Goal: Task Accomplishment & Management: Manage account settings

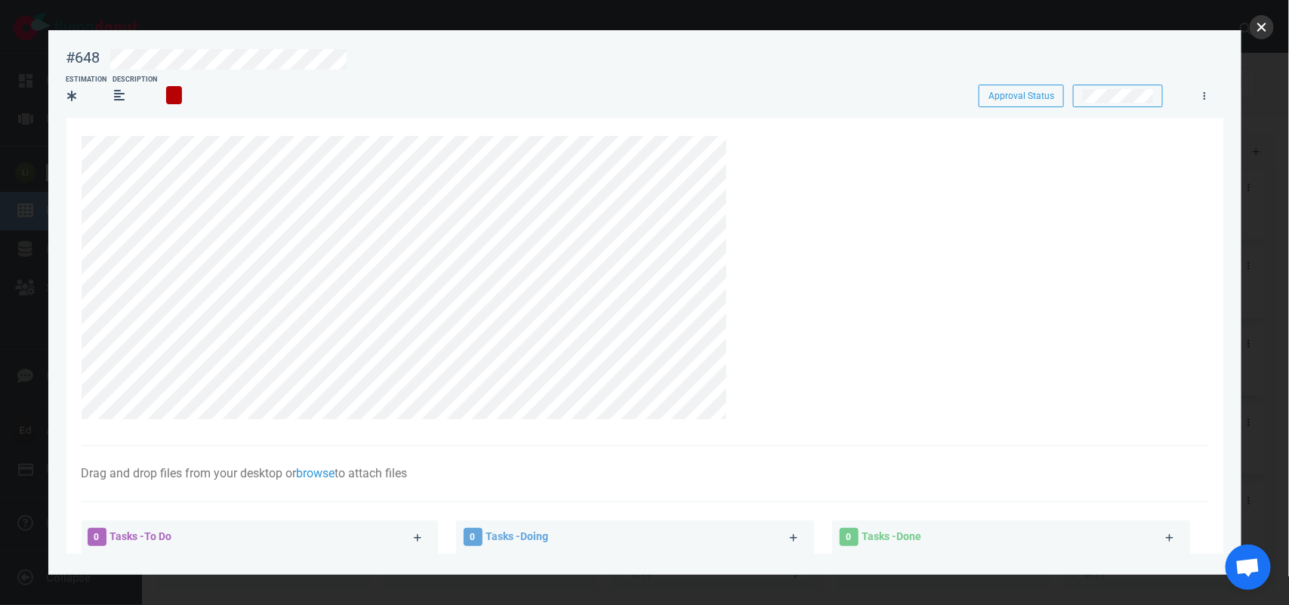
click at [1258, 32] on button "close" at bounding box center [1262, 27] width 24 height 24
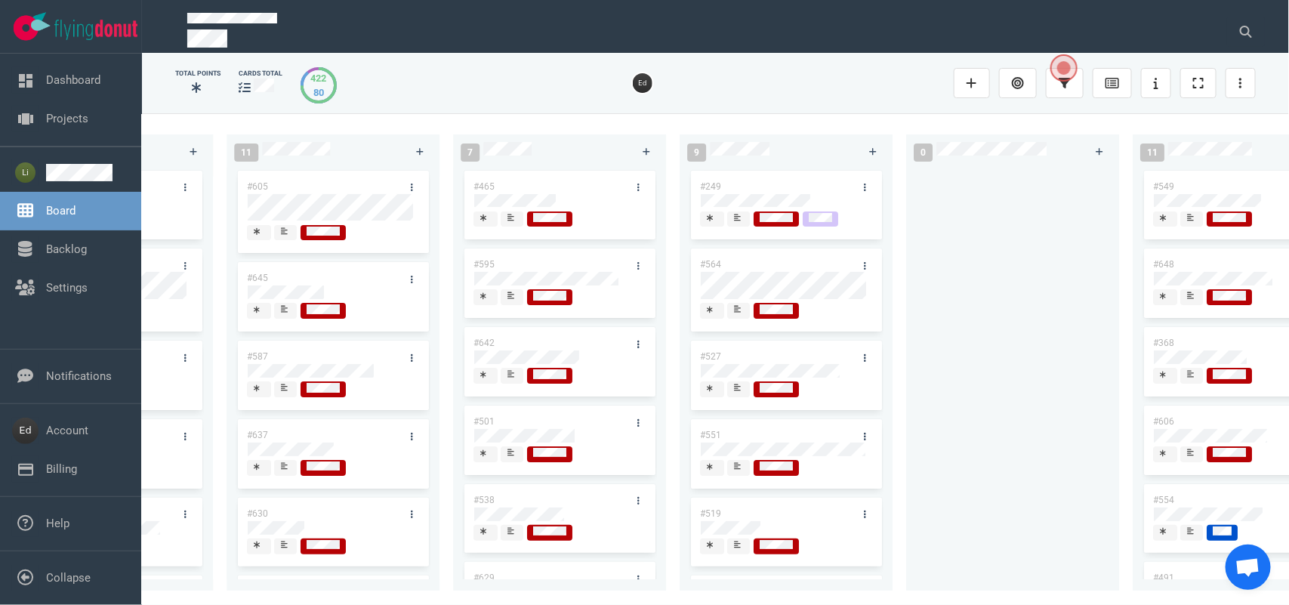
scroll to position [0, 1746]
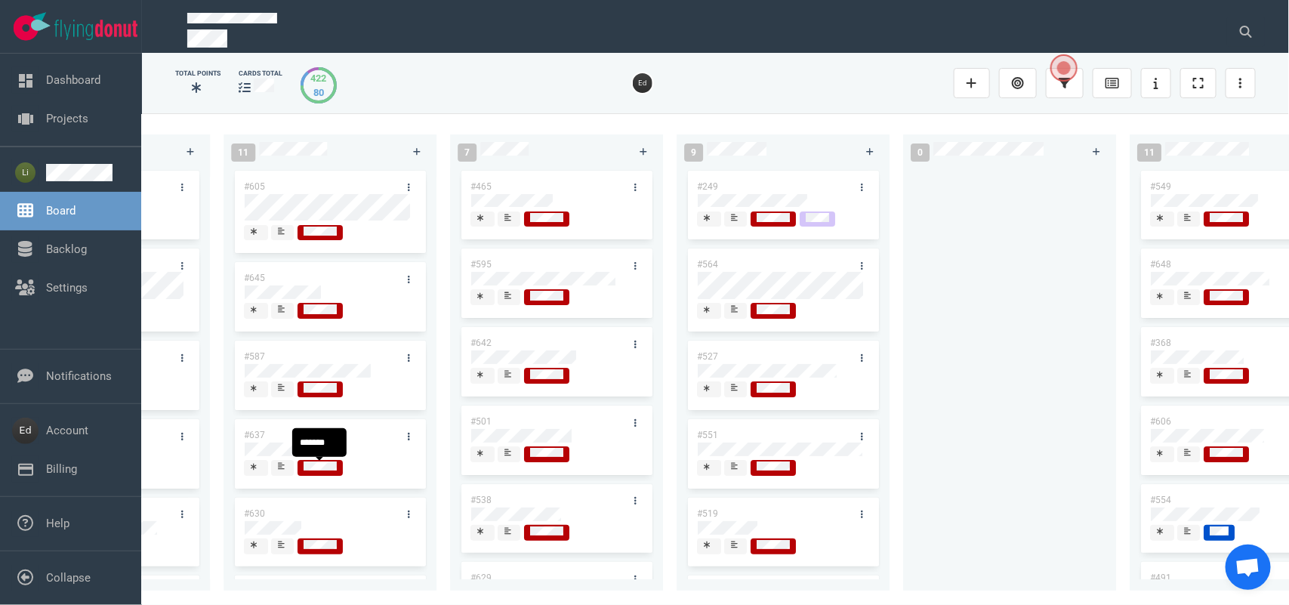
click at [292, 470] on span at bounding box center [282, 468] width 23 height 16
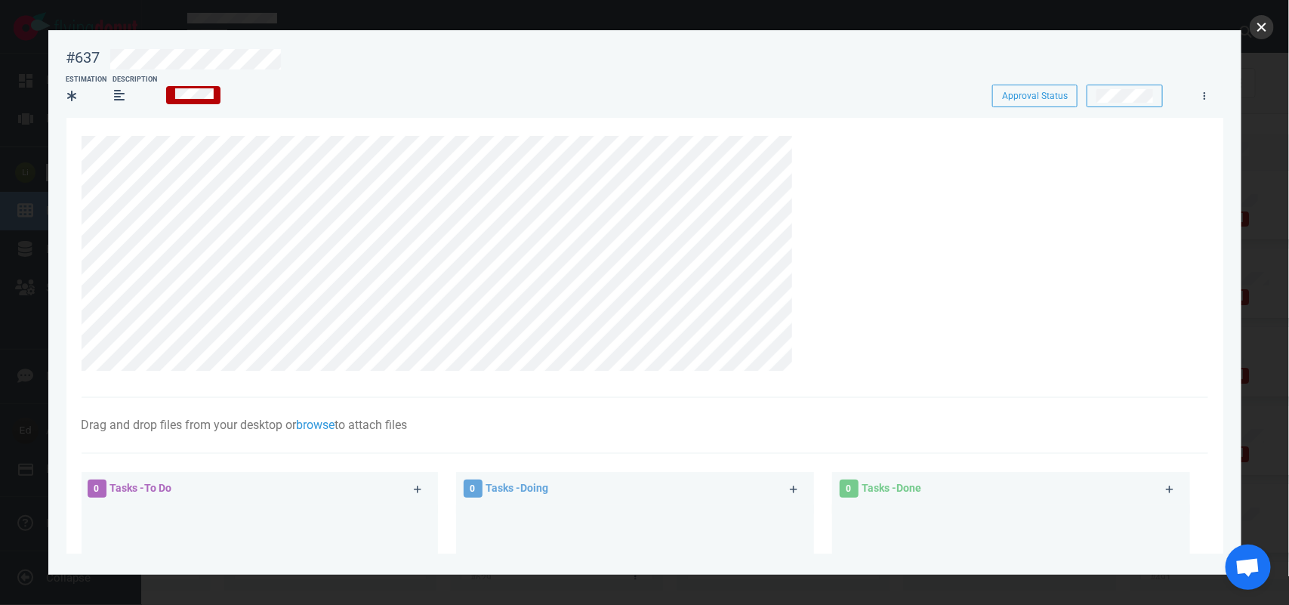
click at [1269, 31] on button "close" at bounding box center [1262, 27] width 24 height 24
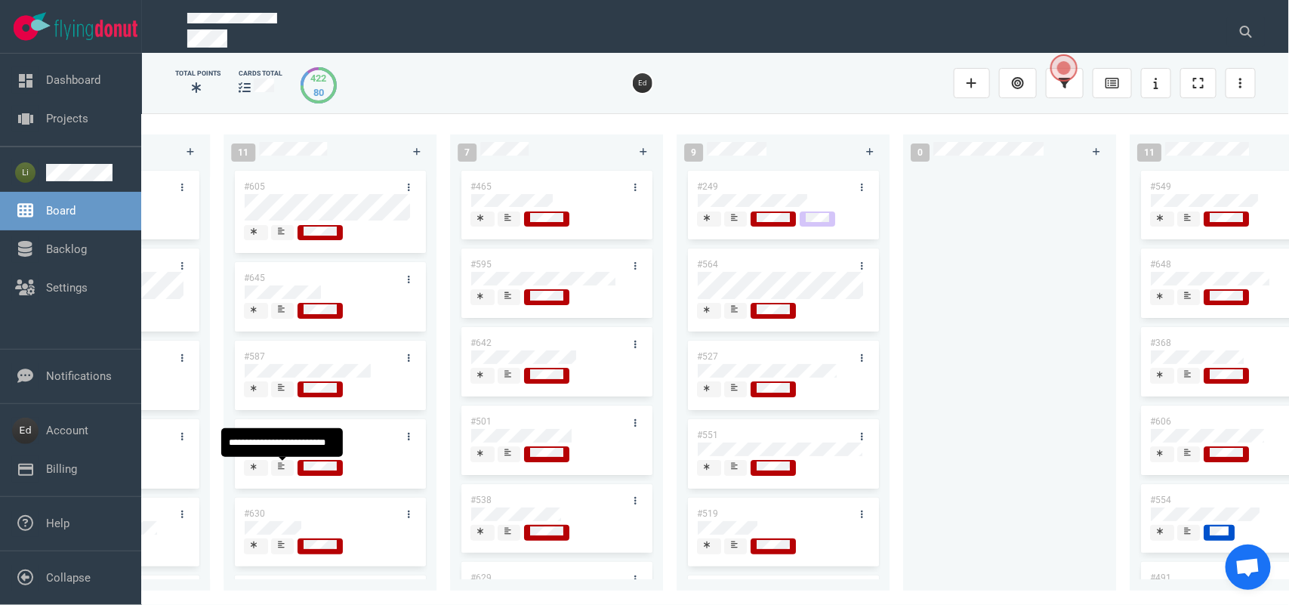
click at [280, 463] on icon at bounding box center [281, 466] width 7 height 8
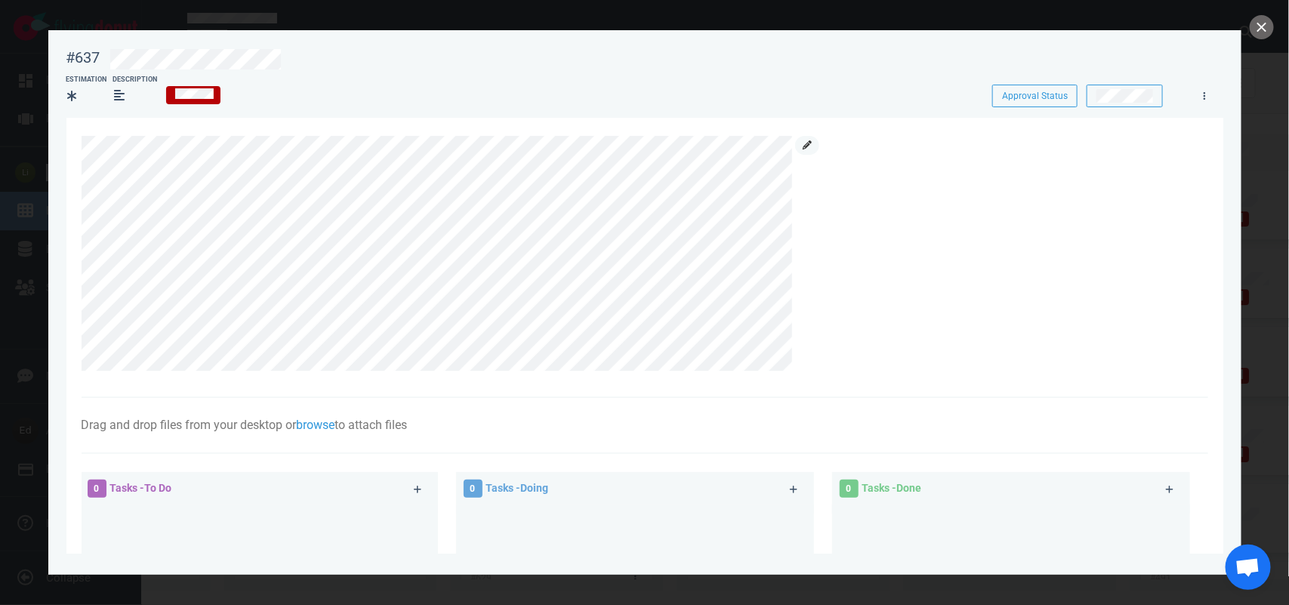
click at [804, 140] on link at bounding box center [807, 145] width 24 height 19
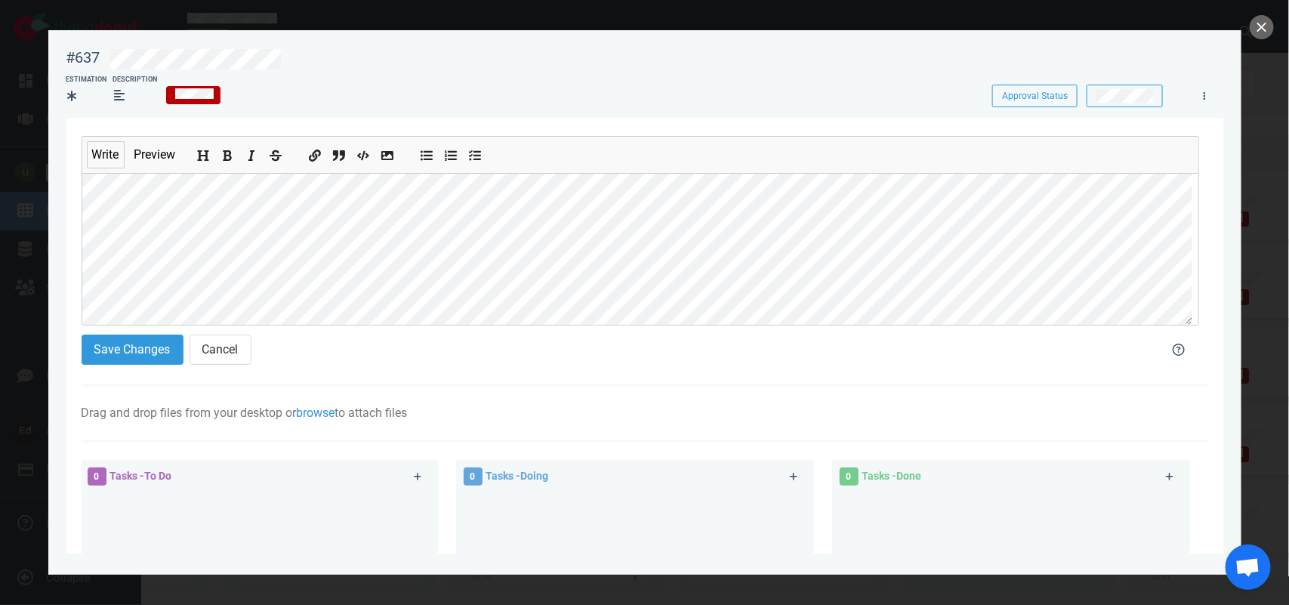
scroll to position [153, 0]
click at [94, 351] on button "Save Changes" at bounding box center [133, 350] width 102 height 30
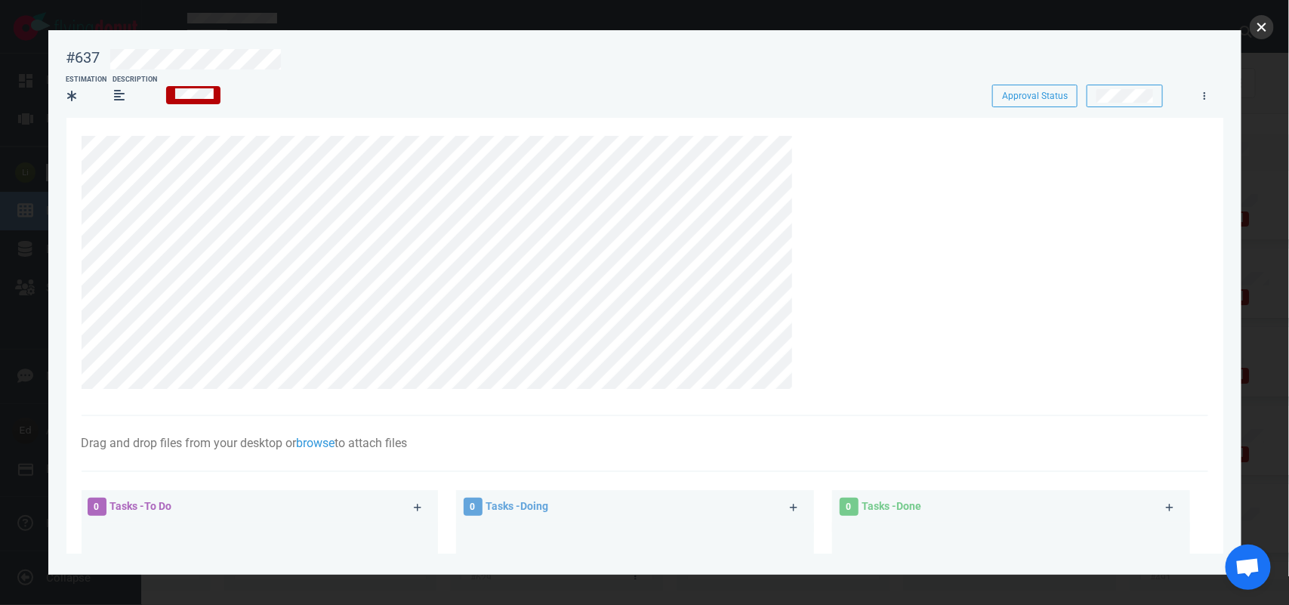
click at [1254, 25] on button "close" at bounding box center [1262, 27] width 24 height 24
